Goal: Task Accomplishment & Management: Manage account settings

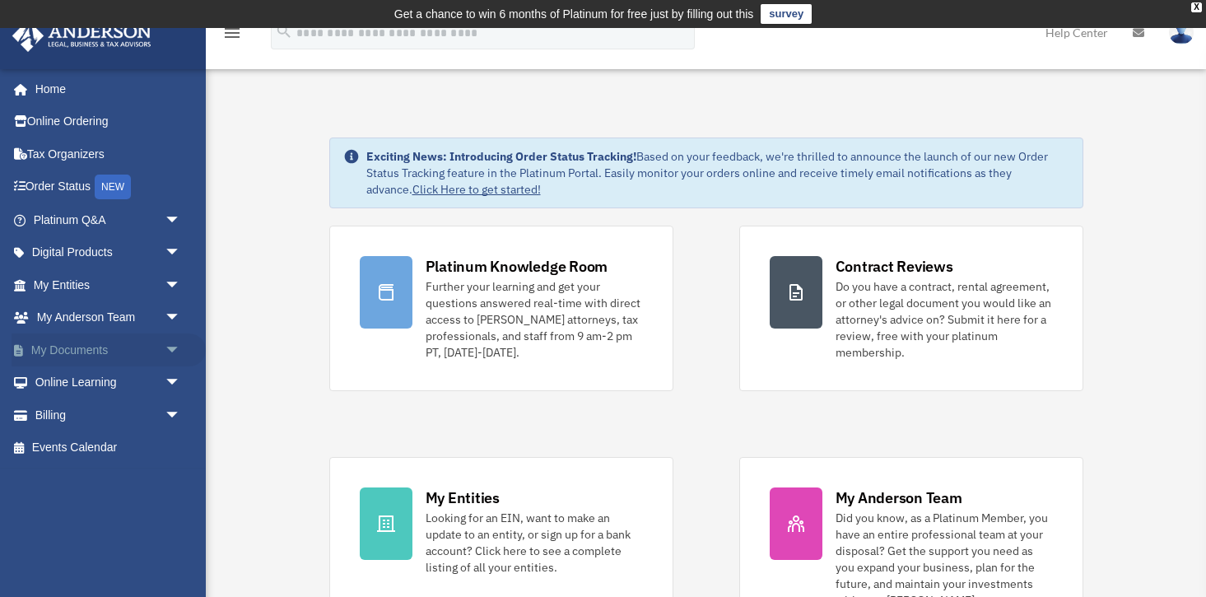
click at [170, 346] on span "arrow_drop_down" at bounding box center [181, 350] width 33 height 34
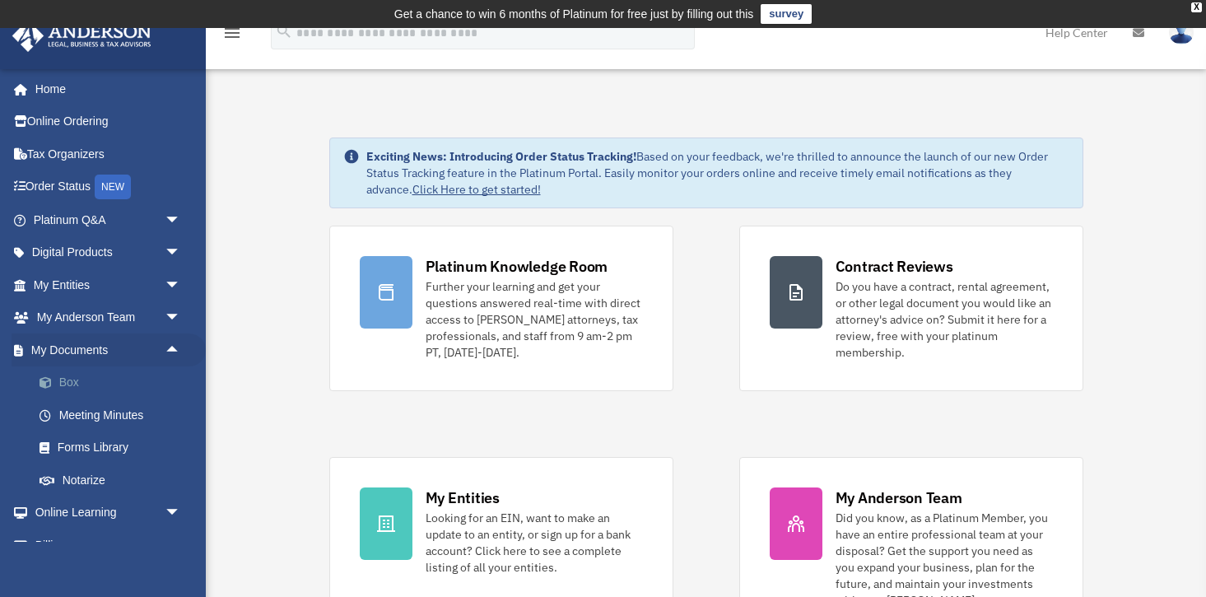
click at [80, 381] on link "Box" at bounding box center [114, 382] width 183 height 33
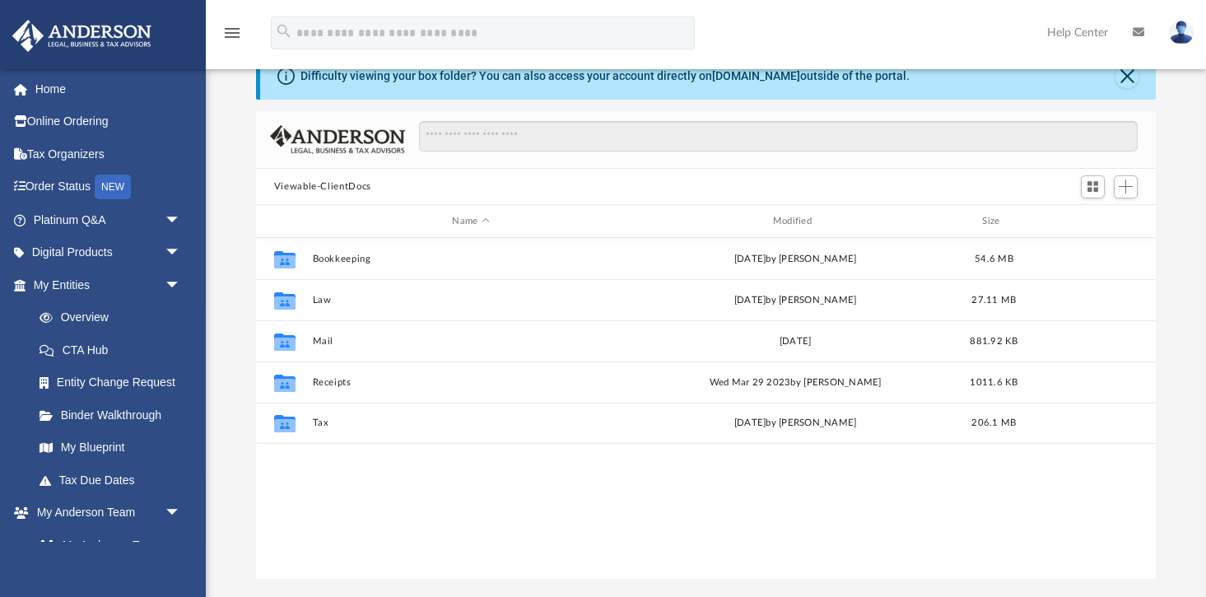
scroll to position [374, 900]
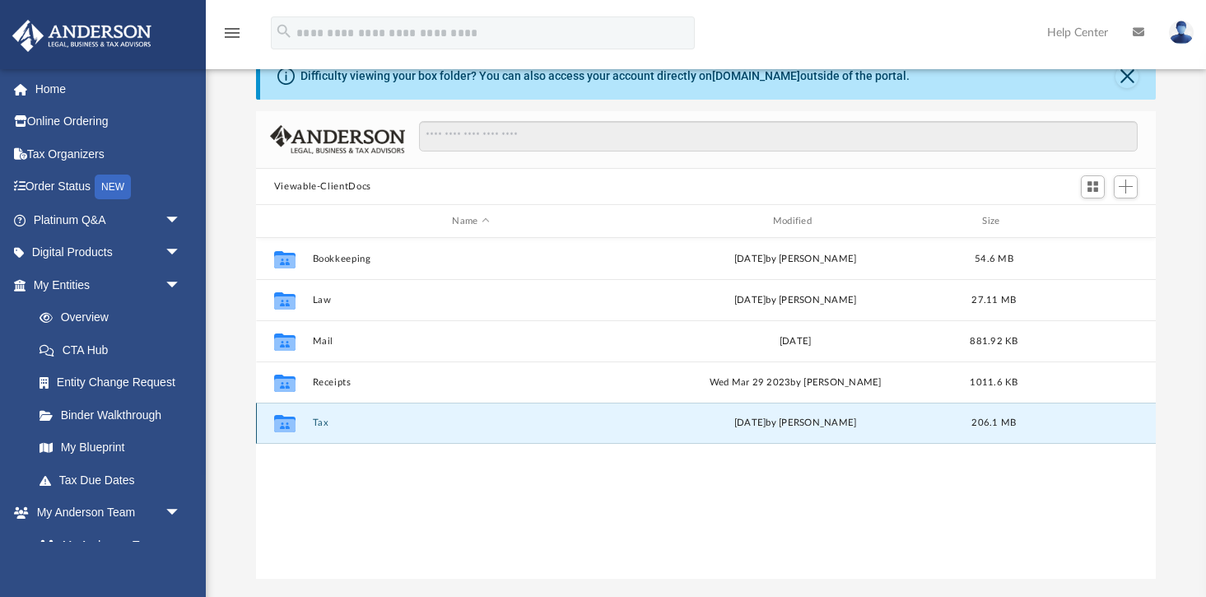
click at [328, 426] on button "Tax" at bounding box center [470, 423] width 317 height 11
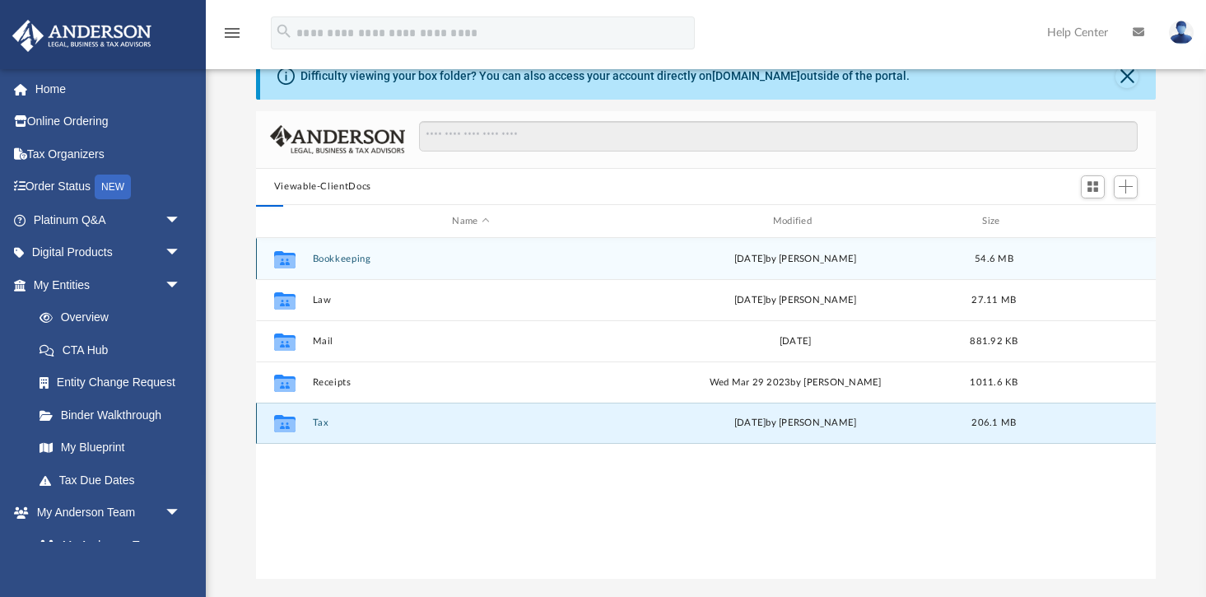
click at [328, 426] on button "Tax" at bounding box center [470, 423] width 317 height 11
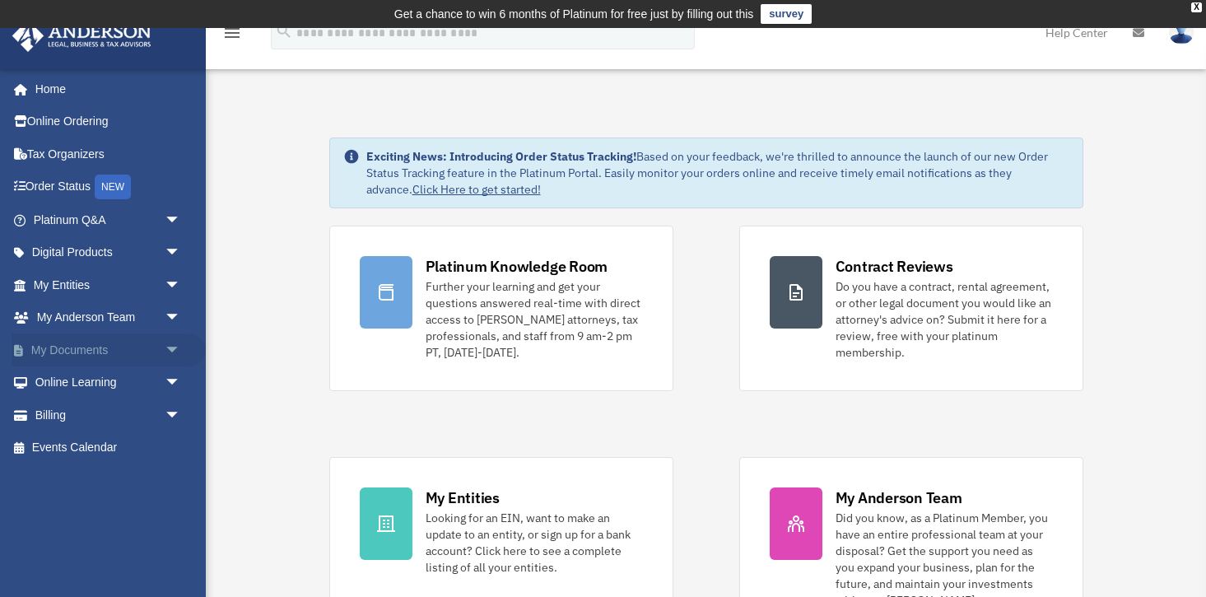
click at [142, 350] on link "My Documents arrow_drop_down" at bounding box center [109, 349] width 194 height 33
click at [174, 347] on span "arrow_drop_down" at bounding box center [181, 350] width 33 height 34
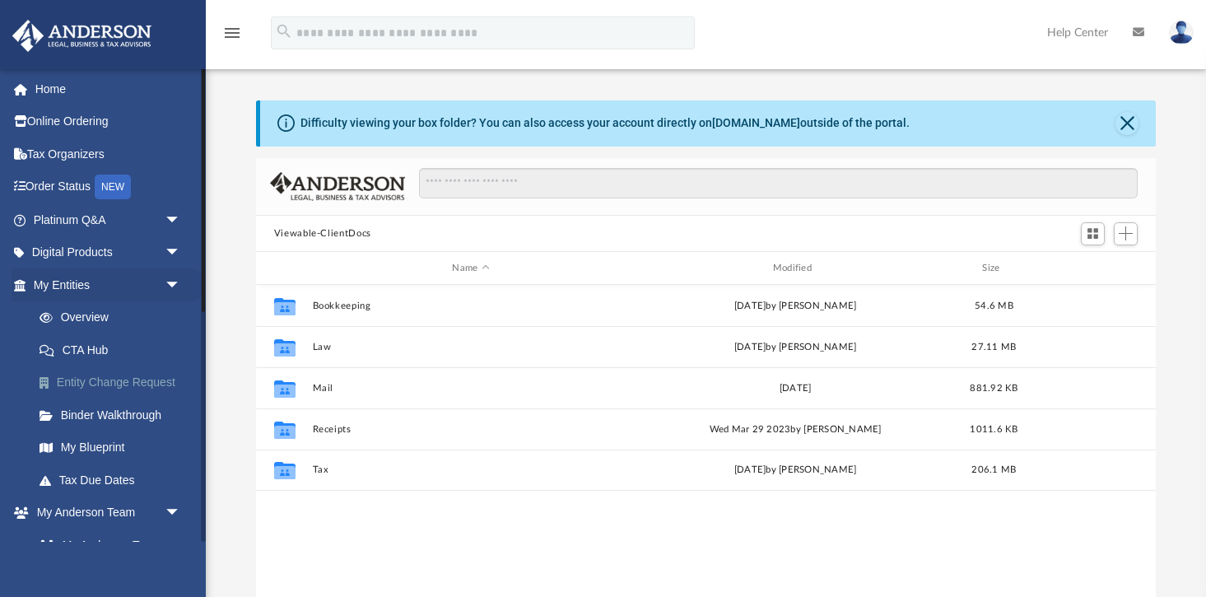
scroll to position [374, 900]
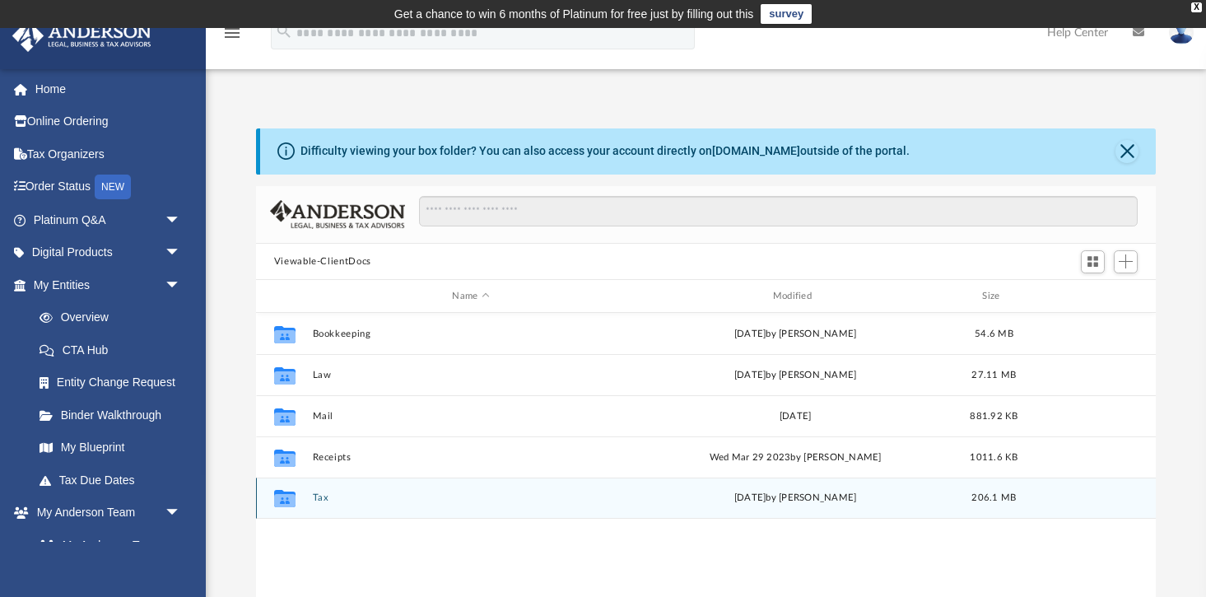
click at [325, 495] on button "Tax" at bounding box center [470, 498] width 317 height 11
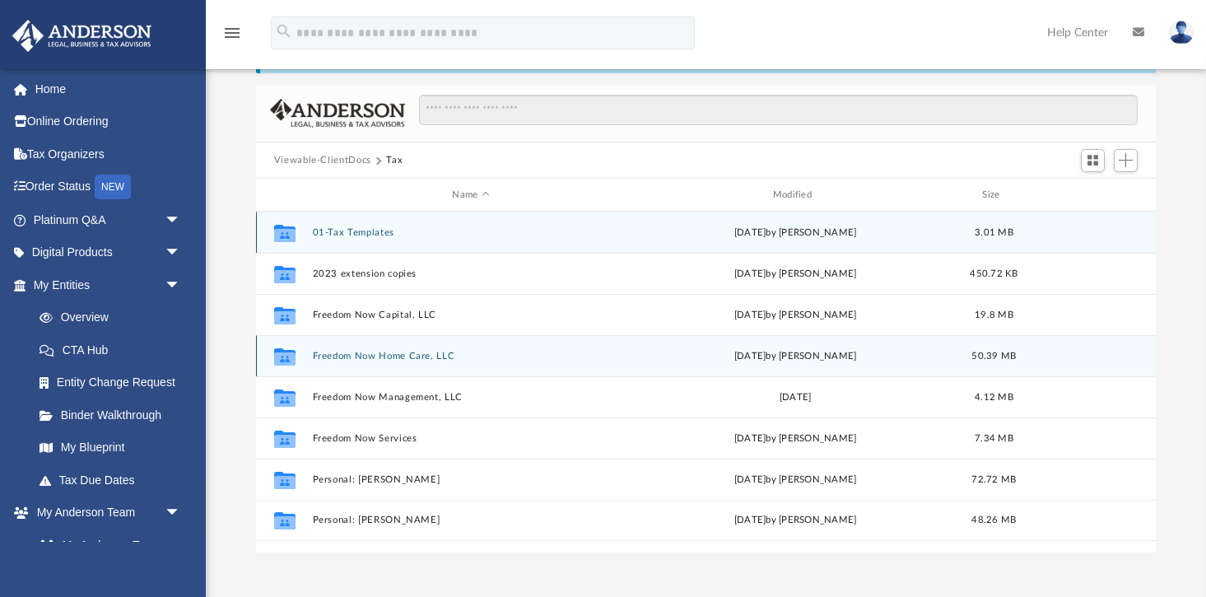
scroll to position [110, 0]
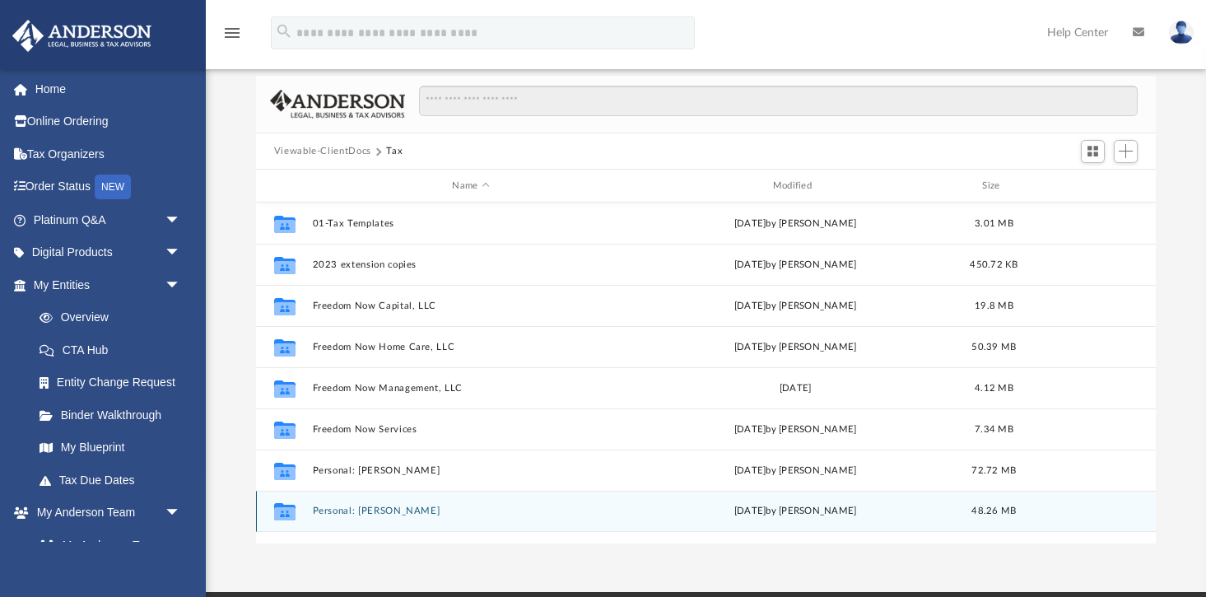
click at [380, 510] on button "Personal: [PERSON_NAME]" at bounding box center [470, 511] width 317 height 11
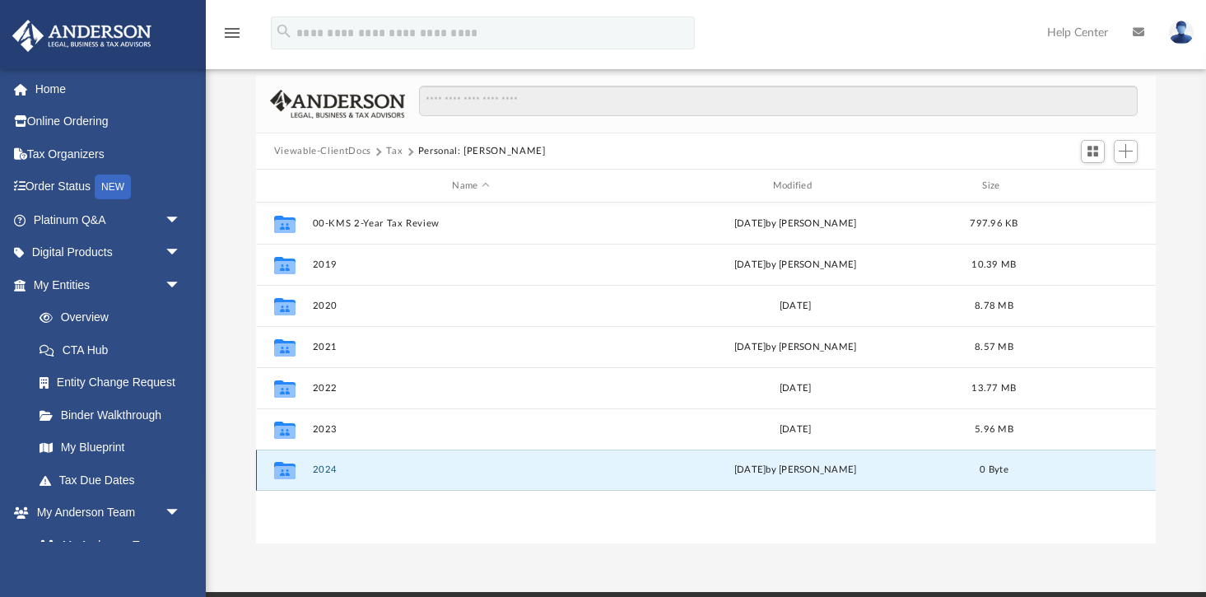
click at [333, 468] on button "2024" at bounding box center [470, 470] width 317 height 11
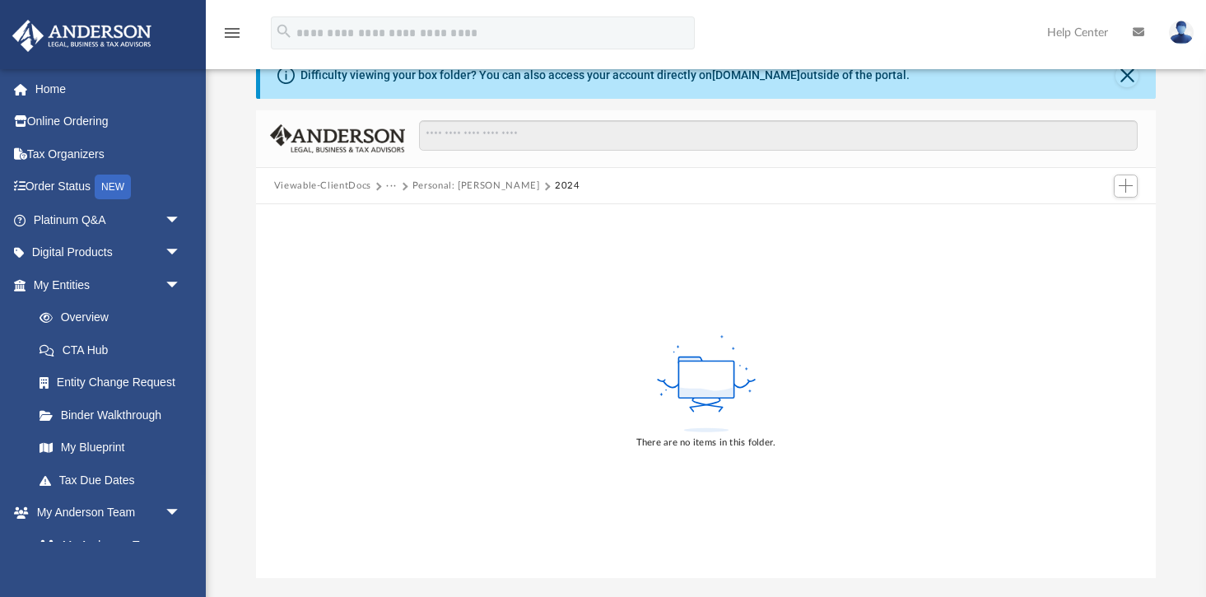
scroll to position [73, 0]
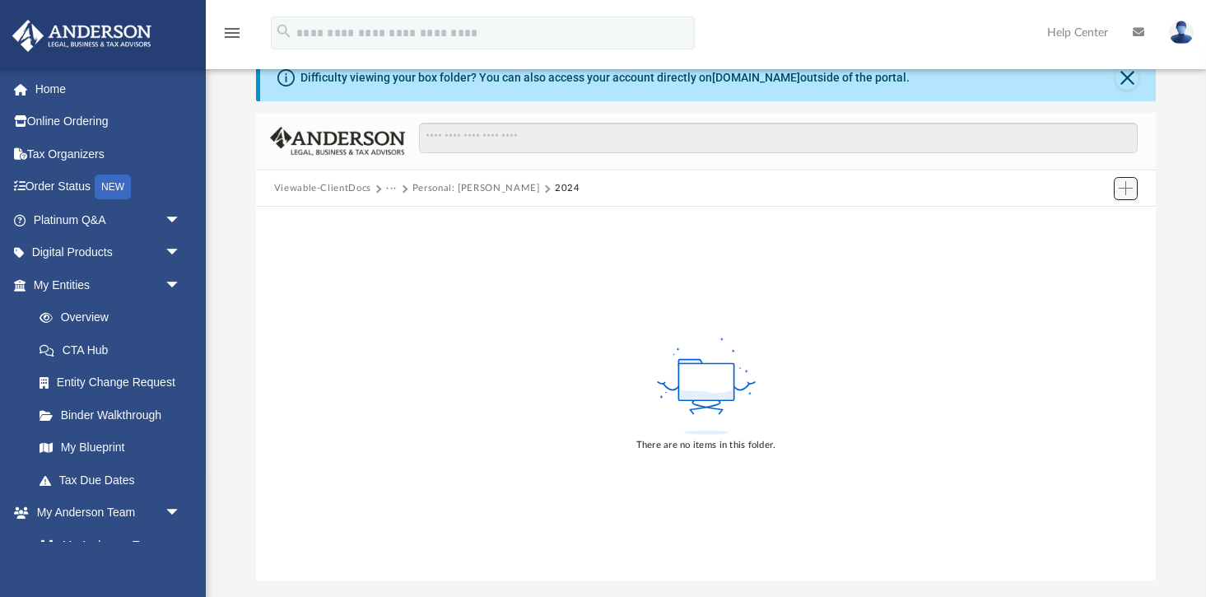
click at [1122, 193] on span "Add" at bounding box center [1126, 188] width 14 height 14
click at [1089, 221] on li "Upload" at bounding box center [1102, 220] width 53 height 17
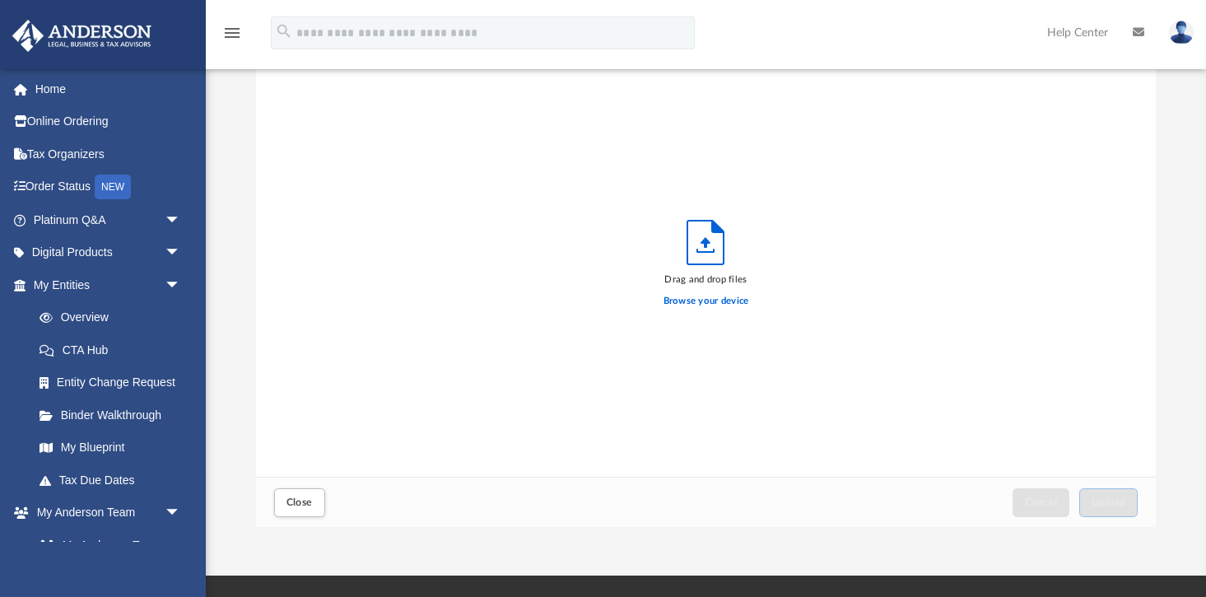
scroll to position [133, 0]
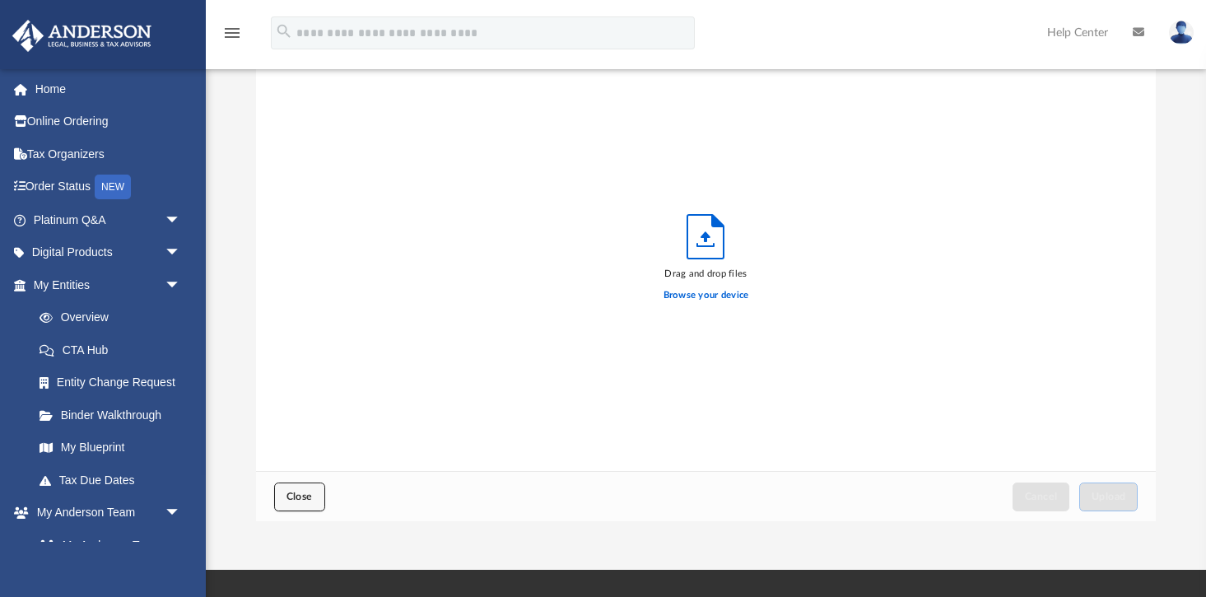
click at [313, 495] on button "Close" at bounding box center [299, 496] width 51 height 29
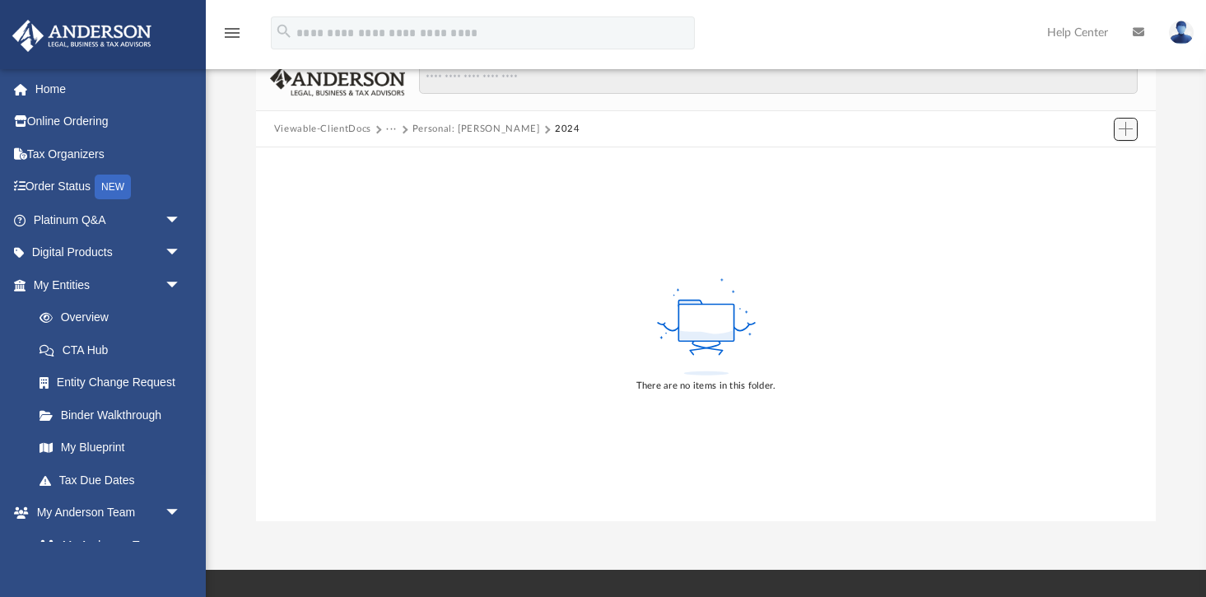
click at [1128, 131] on span "Add" at bounding box center [1126, 129] width 14 height 14
click at [1083, 164] on li "Upload" at bounding box center [1102, 160] width 53 height 17
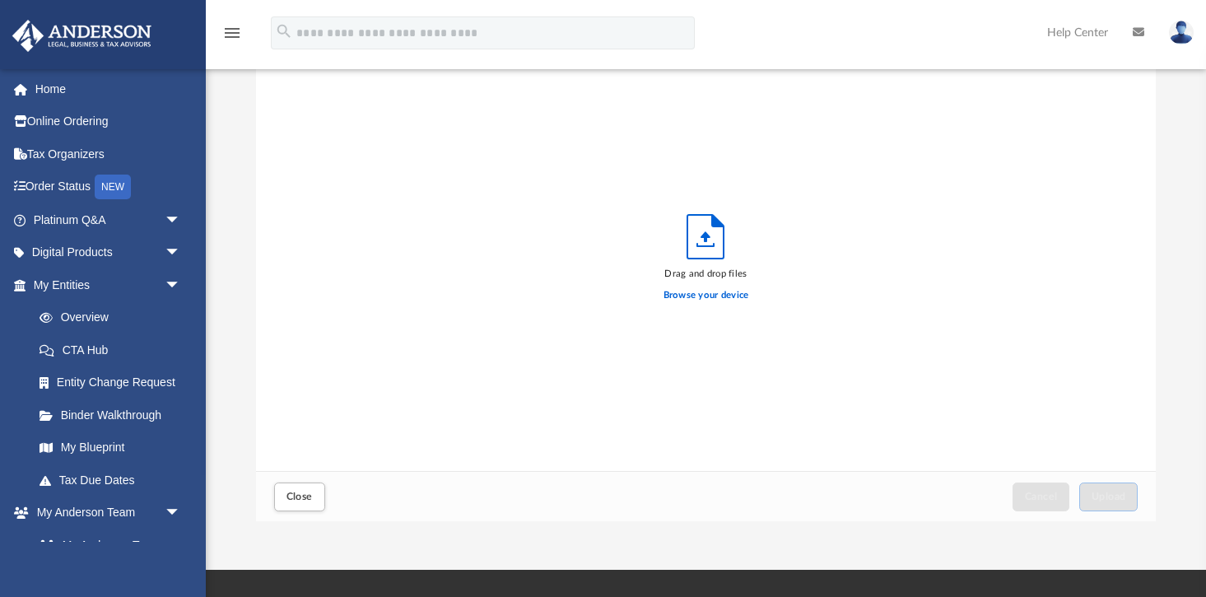
scroll to position [417, 900]
click at [1083, 164] on div "Drag and drop files Browse your device" at bounding box center [706, 263] width 900 height 418
click at [714, 293] on label "Browse your device" at bounding box center [706, 295] width 86 height 15
click at [0, 0] on input "Browse your device" at bounding box center [0, 0] width 0 height 0
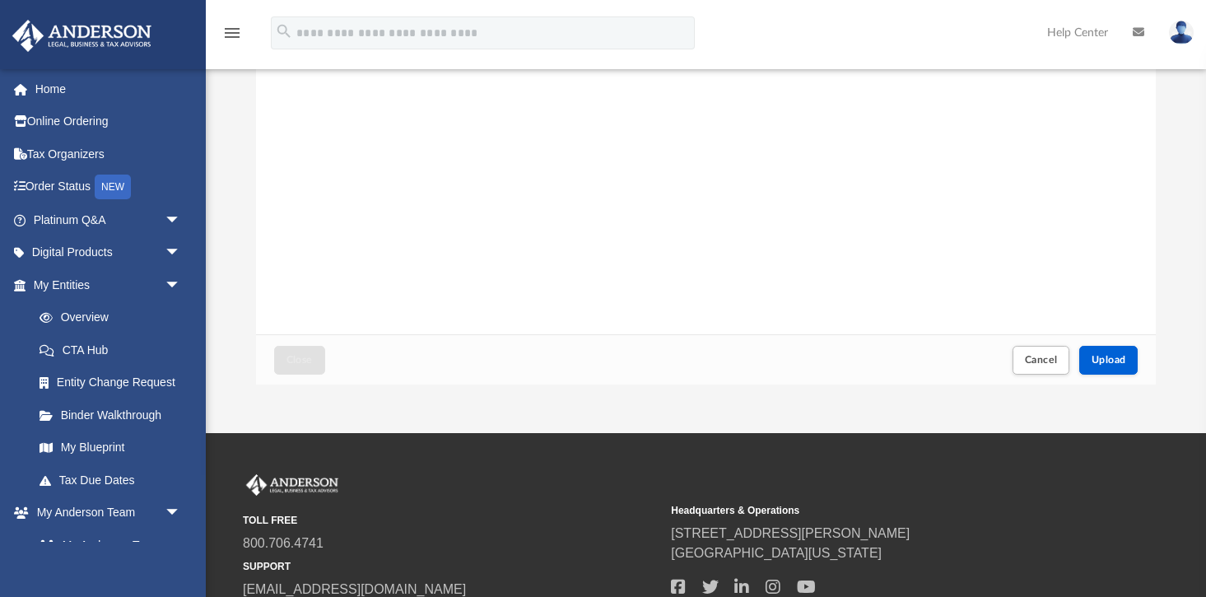
scroll to position [272, 0]
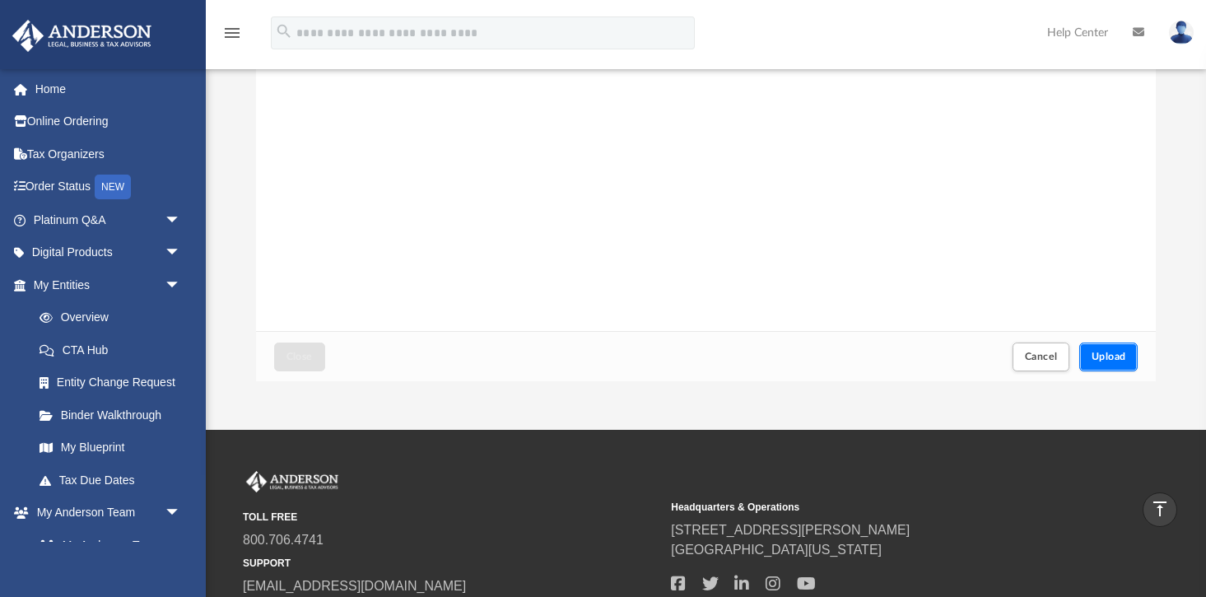
click at [1095, 353] on span "Upload" at bounding box center [1108, 356] width 35 height 10
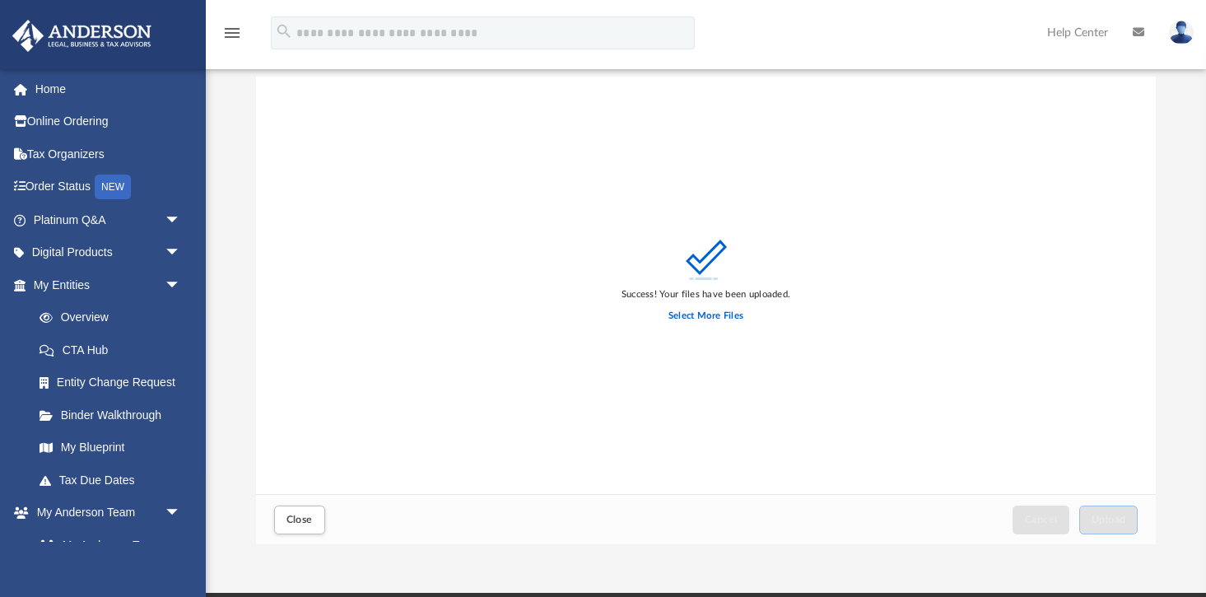
scroll to position [119, 0]
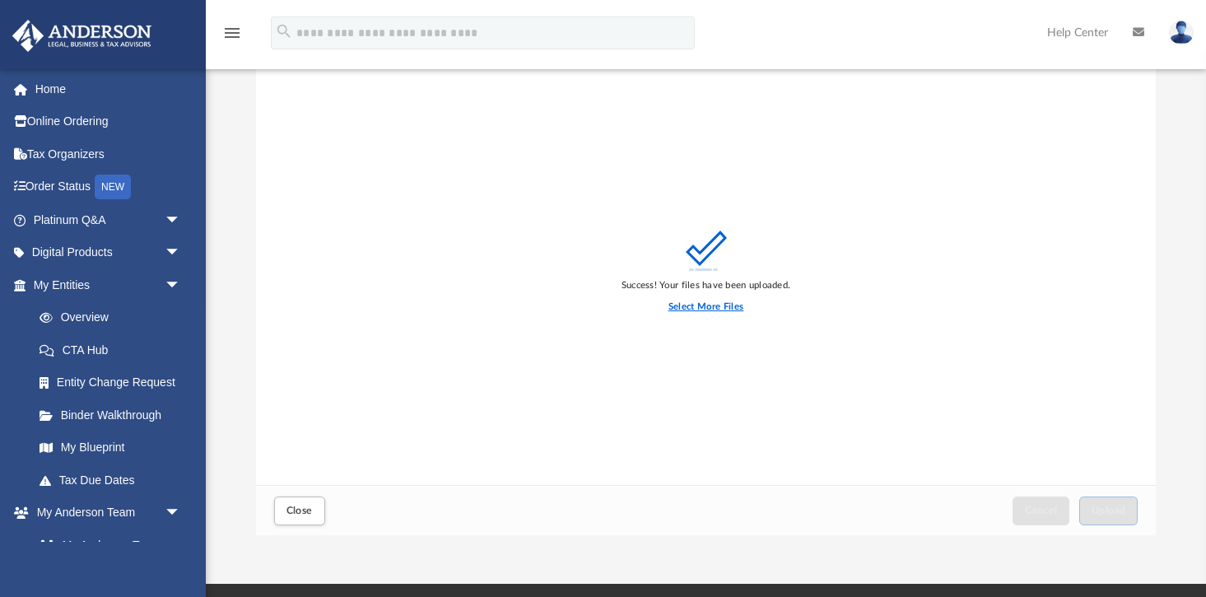
click at [705, 300] on label "Select More Files" at bounding box center [705, 307] width 75 height 15
click at [0, 0] on input "Select More Files" at bounding box center [0, 0] width 0 height 0
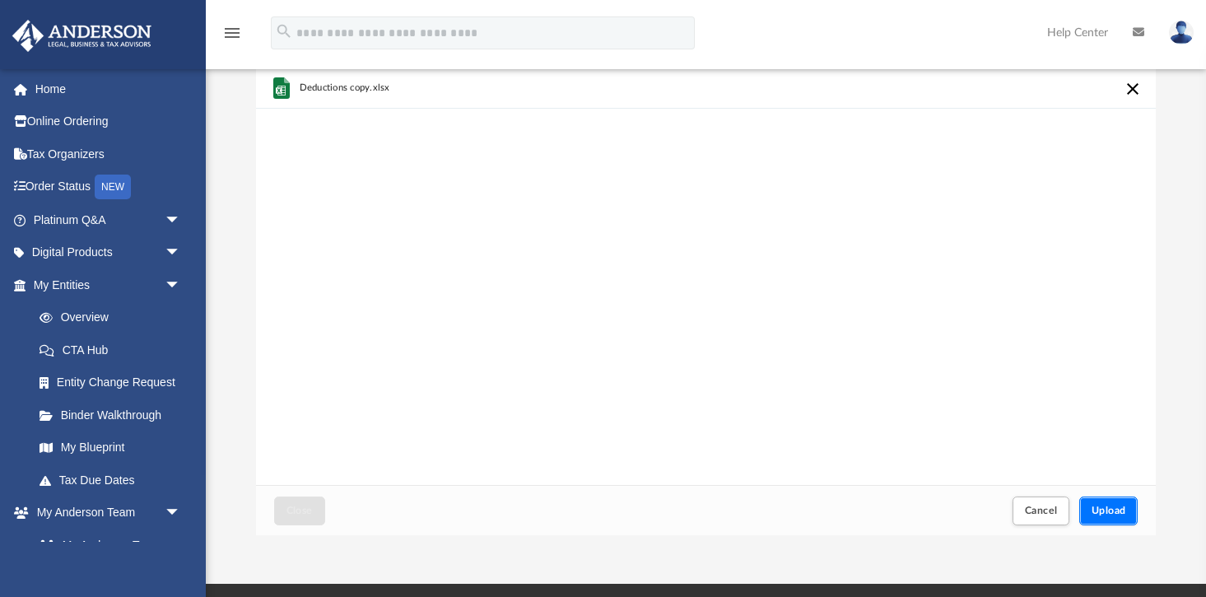
click at [1092, 505] on span "Upload" at bounding box center [1108, 510] width 35 height 10
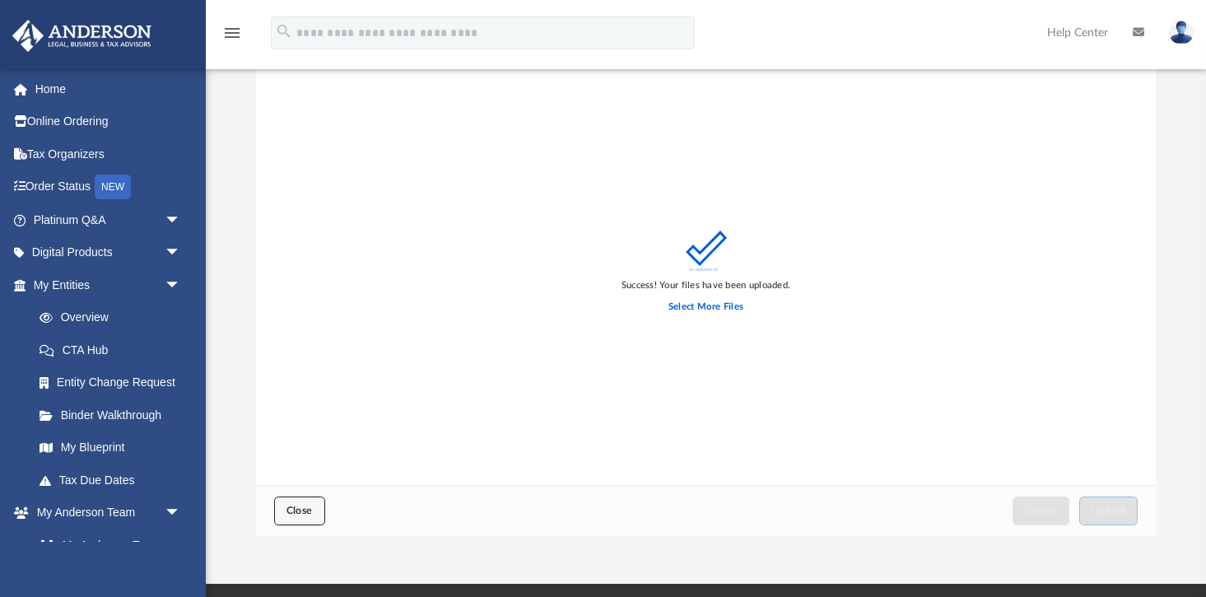
click at [308, 505] on span "Close" at bounding box center [299, 510] width 26 height 10
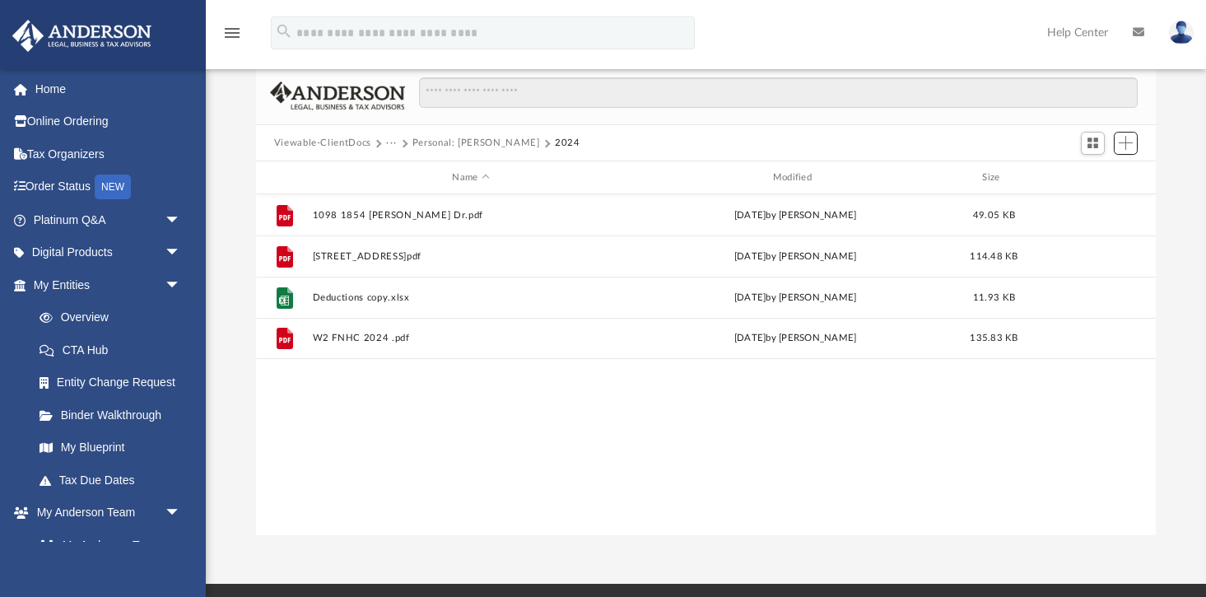
scroll to position [374, 900]
click at [1124, 139] on span "Add" at bounding box center [1126, 143] width 14 height 14
click at [1096, 174] on li "Upload" at bounding box center [1102, 175] width 53 height 17
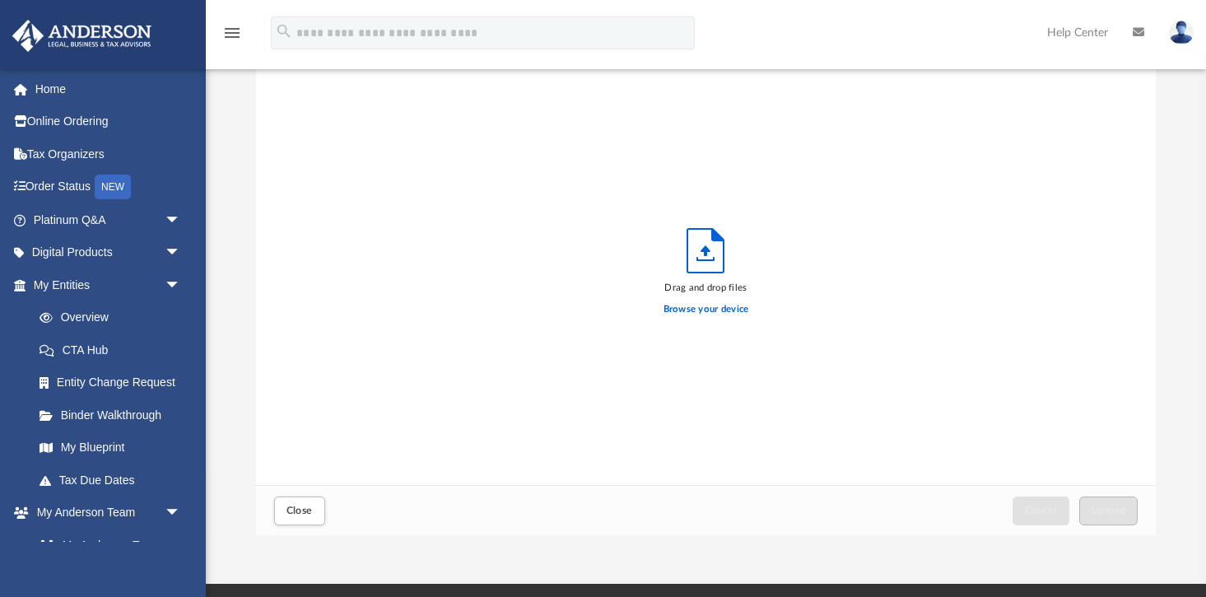
scroll to position [417, 900]
click at [719, 312] on label "Browse your device" at bounding box center [706, 309] width 86 height 15
click at [0, 0] on input "Browse your device" at bounding box center [0, 0] width 0 height 0
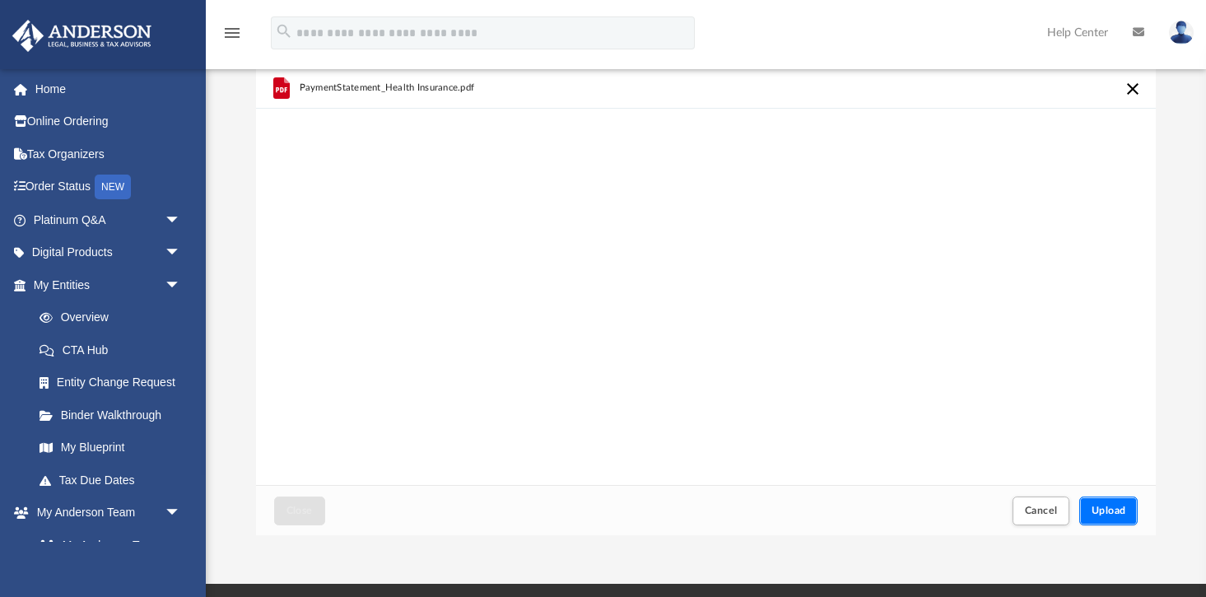
click at [1099, 508] on span "Upload" at bounding box center [1108, 510] width 35 height 10
